Goal: Task Accomplishment & Management: Use online tool/utility

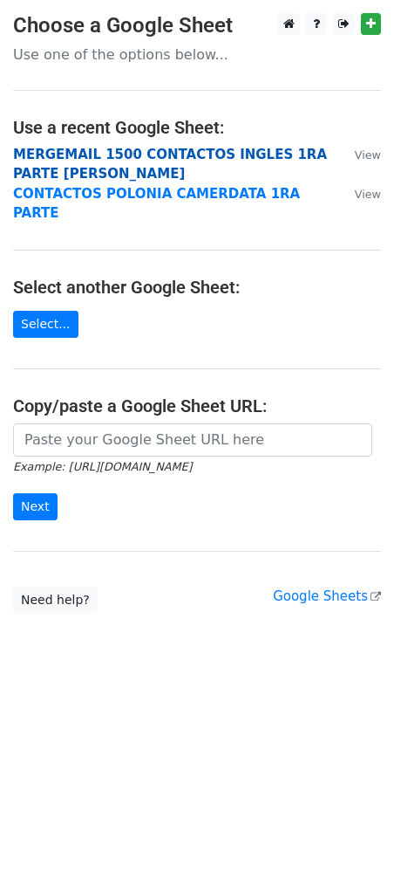
click at [183, 158] on strong "MERGEMAIL 1500 CONTACTOS INGLES 1RA PARTE [PERSON_NAME]" at bounding box center [170, 165] width 314 height 36
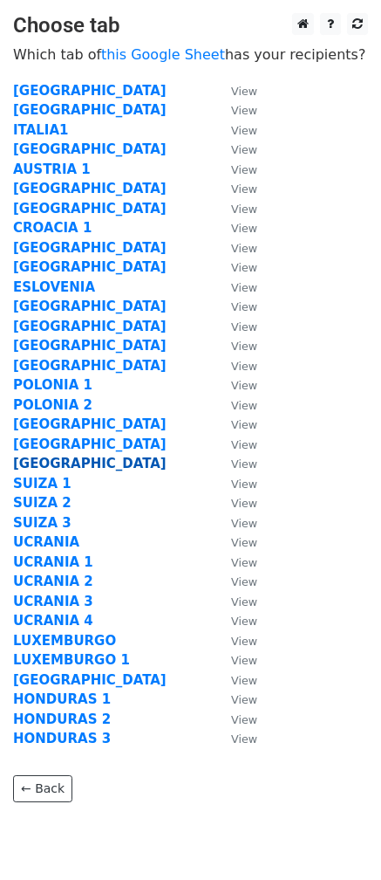
click at [31, 470] on strong "[GEOGRAPHIC_DATA]" at bounding box center [90, 463] width 154 height 16
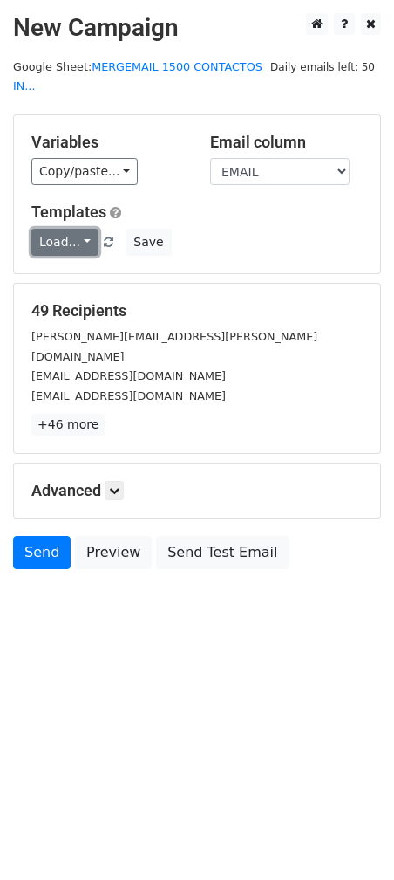
click at [83, 229] on link "Load..." at bounding box center [64, 242] width 67 height 27
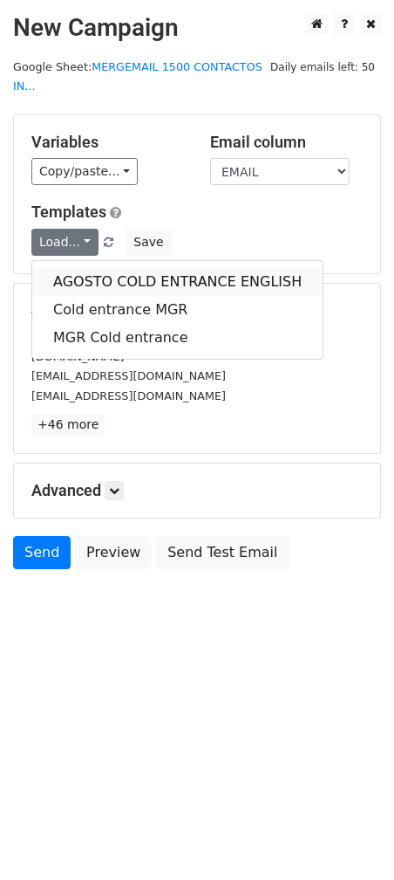
click at [96, 268] on link "AGOSTO COLD ENTRANCE ENGLISH" at bounding box center [177, 282] width 291 height 28
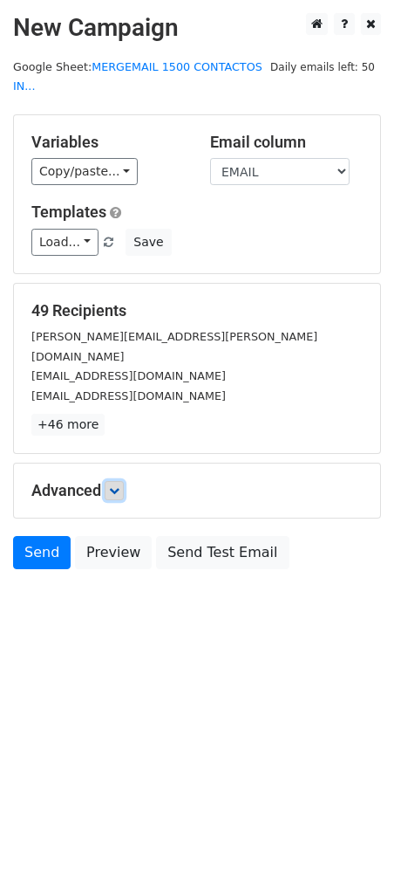
click at [120, 485] on icon at bounding box center [114, 490] width 10 height 10
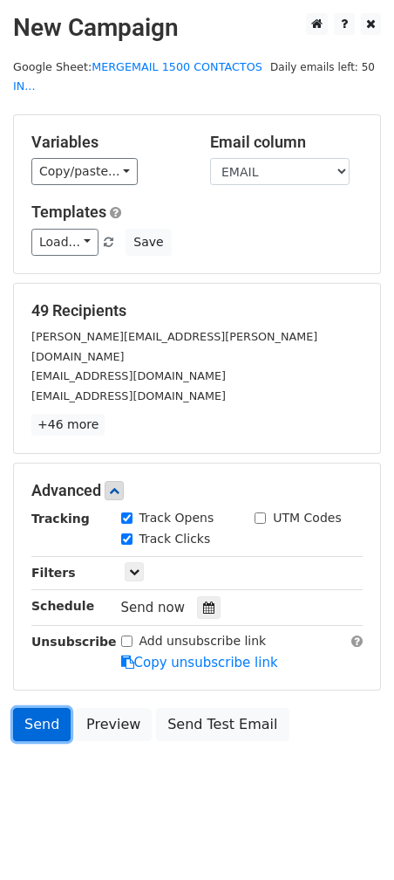
click at [36, 708] on link "Send" at bounding box center [42, 724] width 58 height 33
